Goal: Task Accomplishment & Management: Use online tool/utility

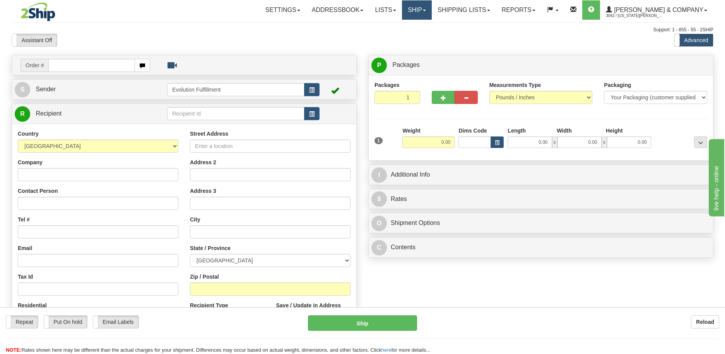
click at [432, 11] on link "Ship" at bounding box center [417, 9] width 30 height 19
click at [423, 36] on span "OnHold / Order Queue" at bounding box center [396, 37] width 55 height 6
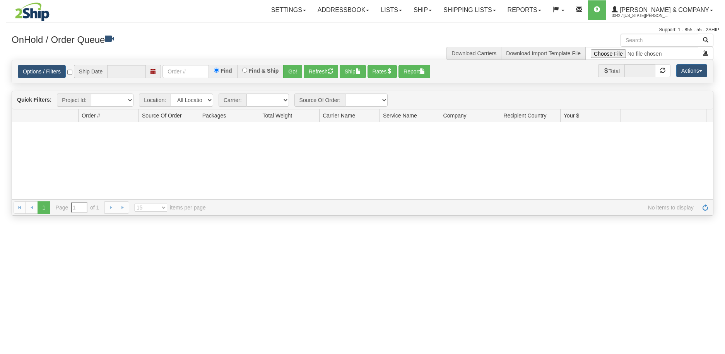
type input "[DATE]"
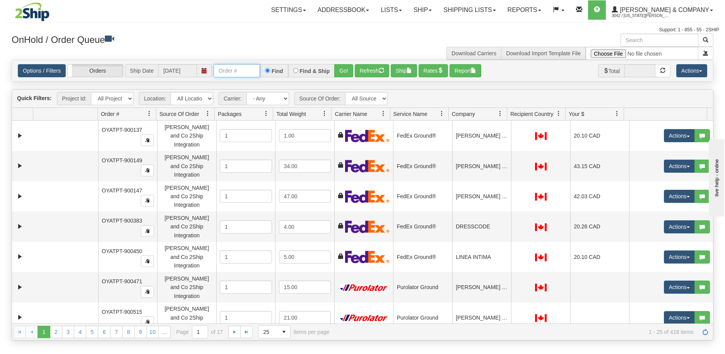
click at [245, 70] on input "text" at bounding box center [236, 70] width 46 height 13
type input "902150"
click at [343, 72] on button "Go!" at bounding box center [343, 70] width 19 height 13
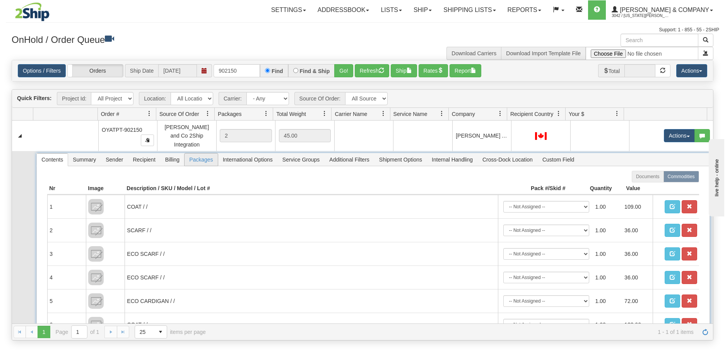
click at [201, 159] on span "Packages" at bounding box center [200, 160] width 33 height 12
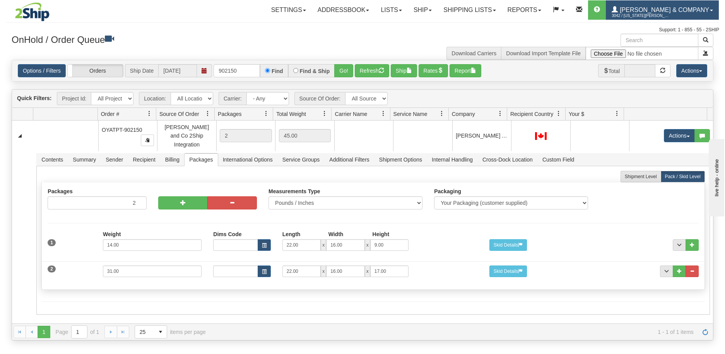
click at [708, 8] on span "[PERSON_NAME] & Company" at bounding box center [663, 10] width 91 height 7
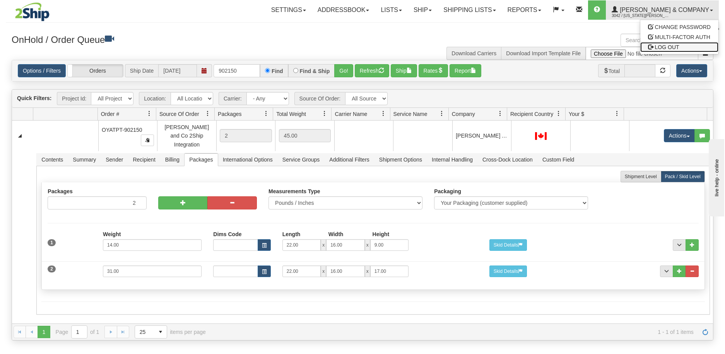
click at [677, 48] on span "LOG OUT" at bounding box center [667, 47] width 24 height 6
